Goal: Transaction & Acquisition: Obtain resource

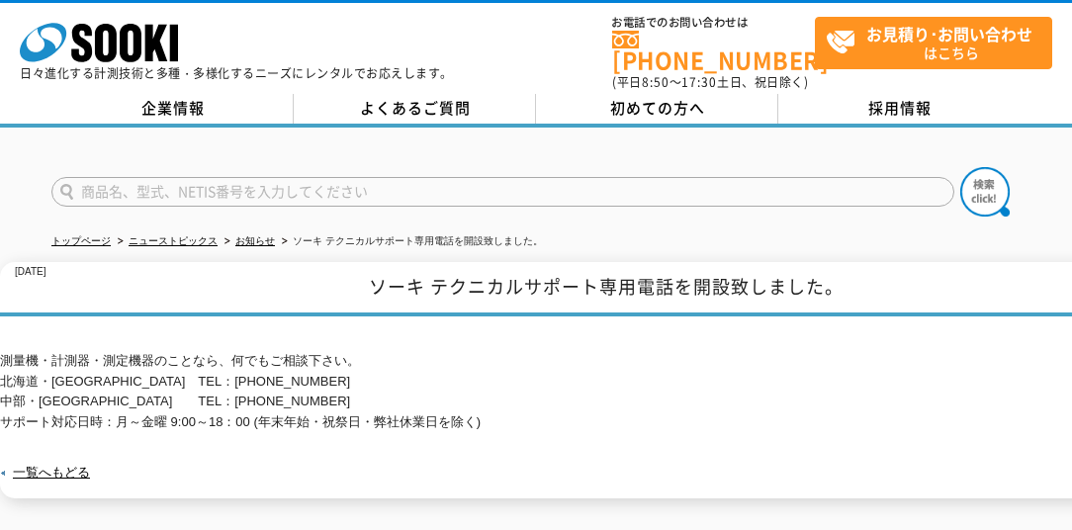
click at [135, 181] on input "text" at bounding box center [502, 192] width 903 height 30
type input "SWT-8000Ⅱ"
click at [994, 183] on img at bounding box center [984, 191] width 49 height 49
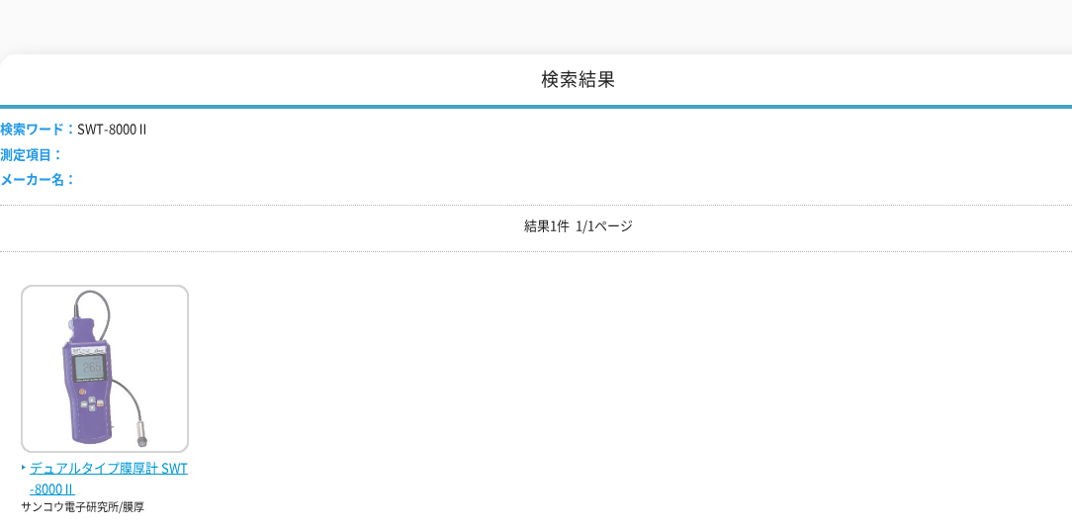
scroll to position [256, 0]
click at [122, 468] on span "デュアルタイプ膜厚計 SWT-8000Ⅱ" at bounding box center [105, 480] width 168 height 42
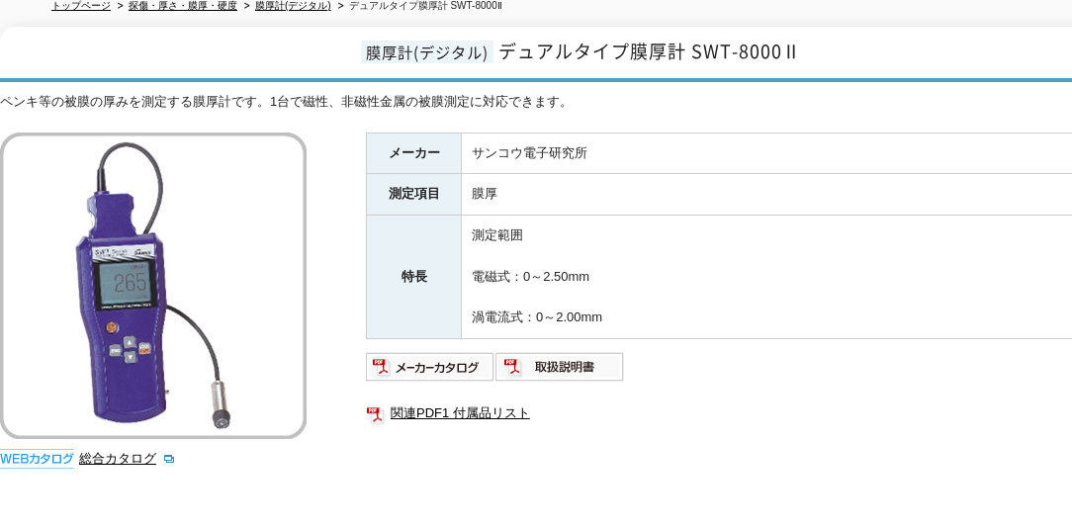
scroll to position [192, 0]
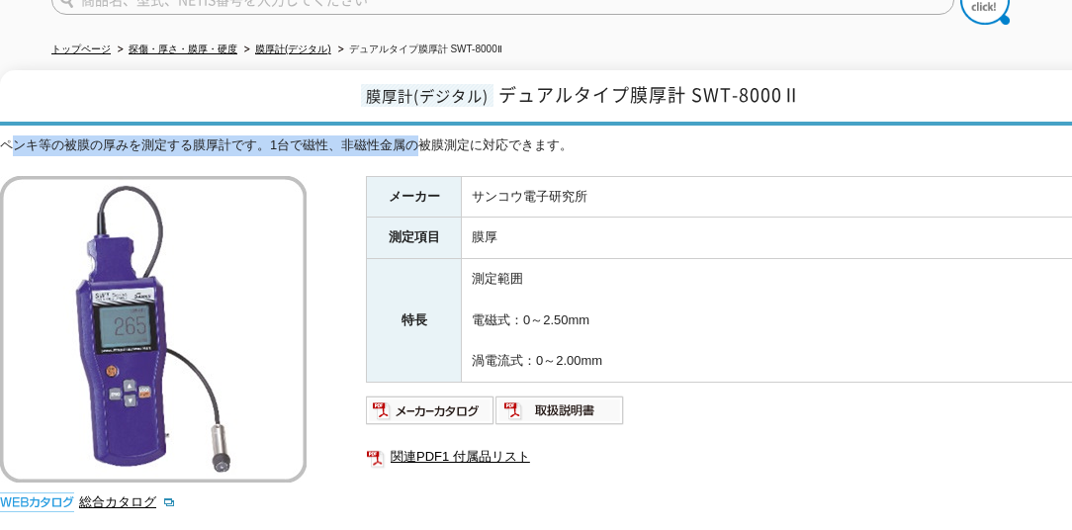
drag, startPoint x: 9, startPoint y: 142, endPoint x: 442, endPoint y: 148, distance: 433.2
click at [442, 148] on div "ペンキ等の被膜の厚みを測定する膜厚計です。1台で磁性、非磁性金属の被膜測定に対応できます。 総合カタログ メーカー サンコウ電子研究所 測定項目 膜厚 特長 …" at bounding box center [578, 368] width 1157 height 466
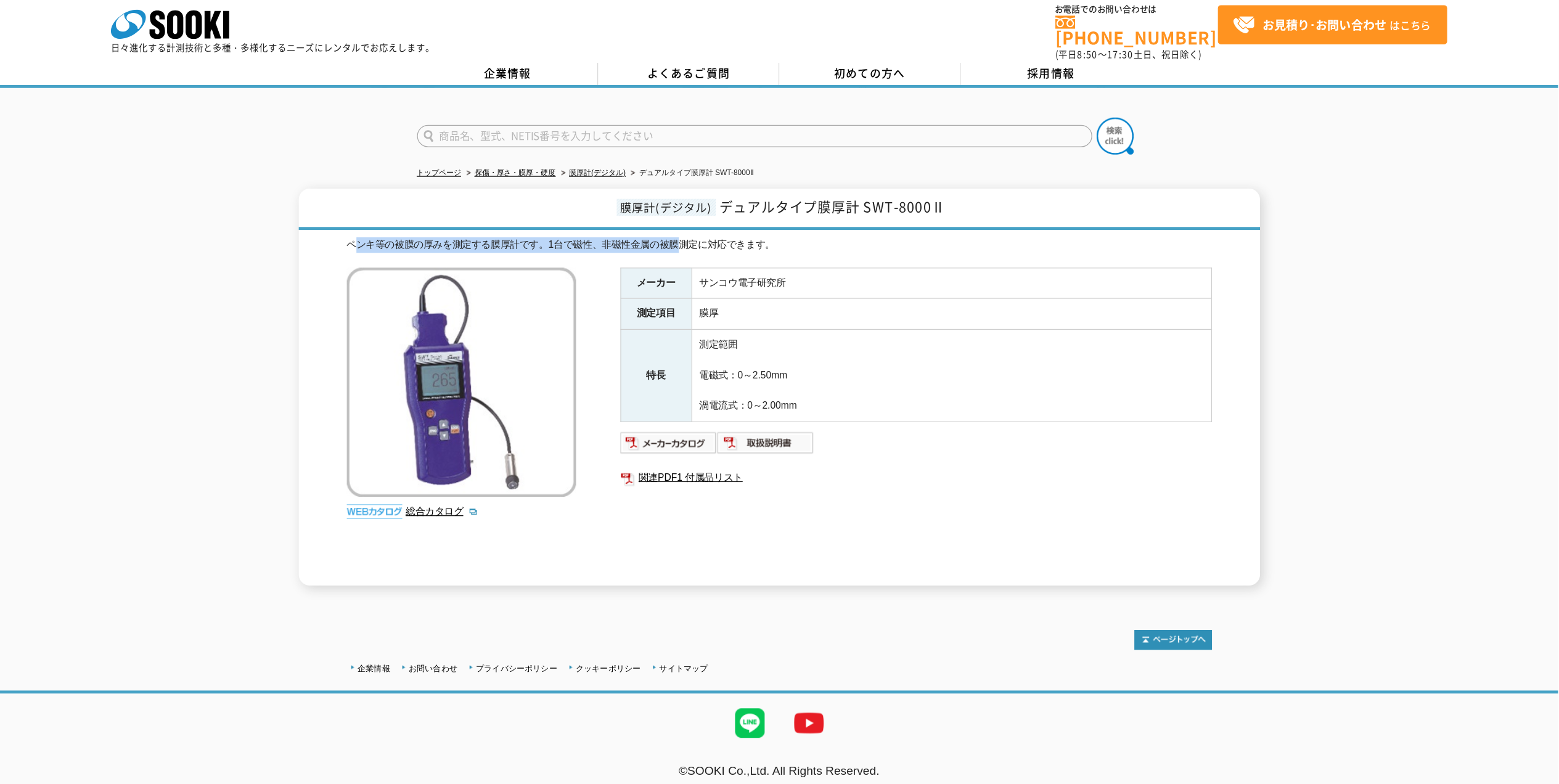
scroll to position [0, 0]
